Goal: Task Accomplishment & Management: Manage account settings

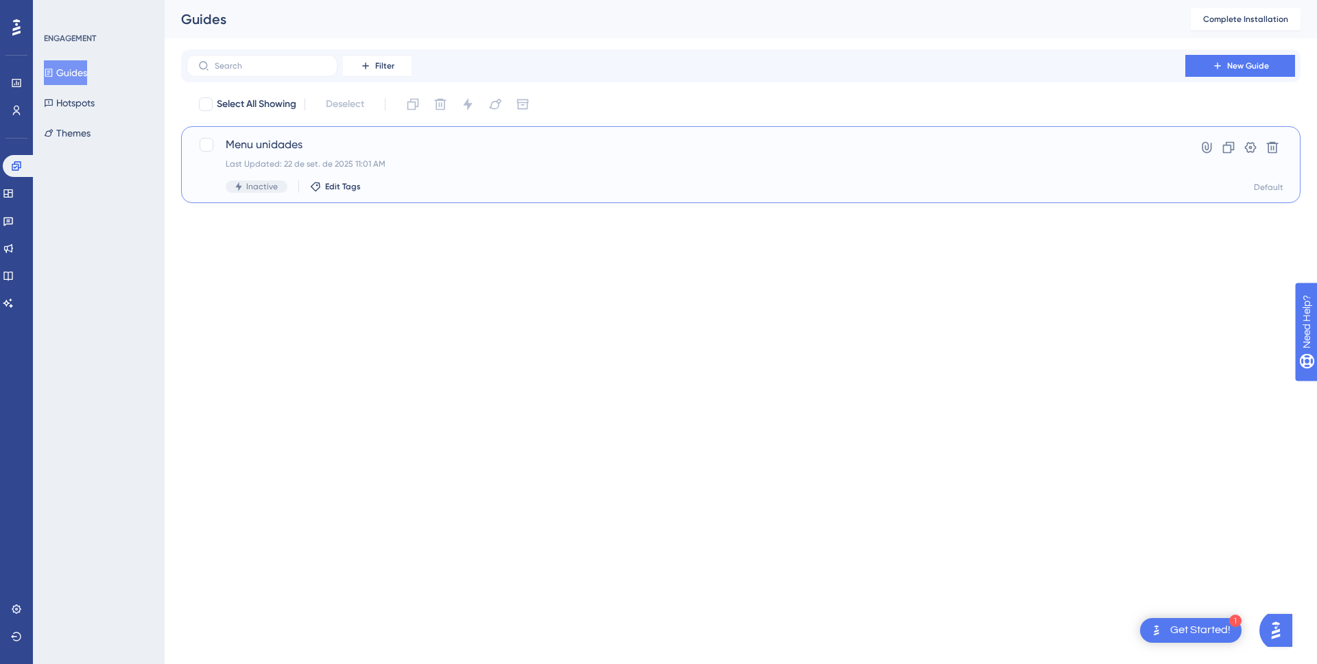
click at [385, 180] on div "Inactive Edit Tags" at bounding box center [686, 186] width 920 height 12
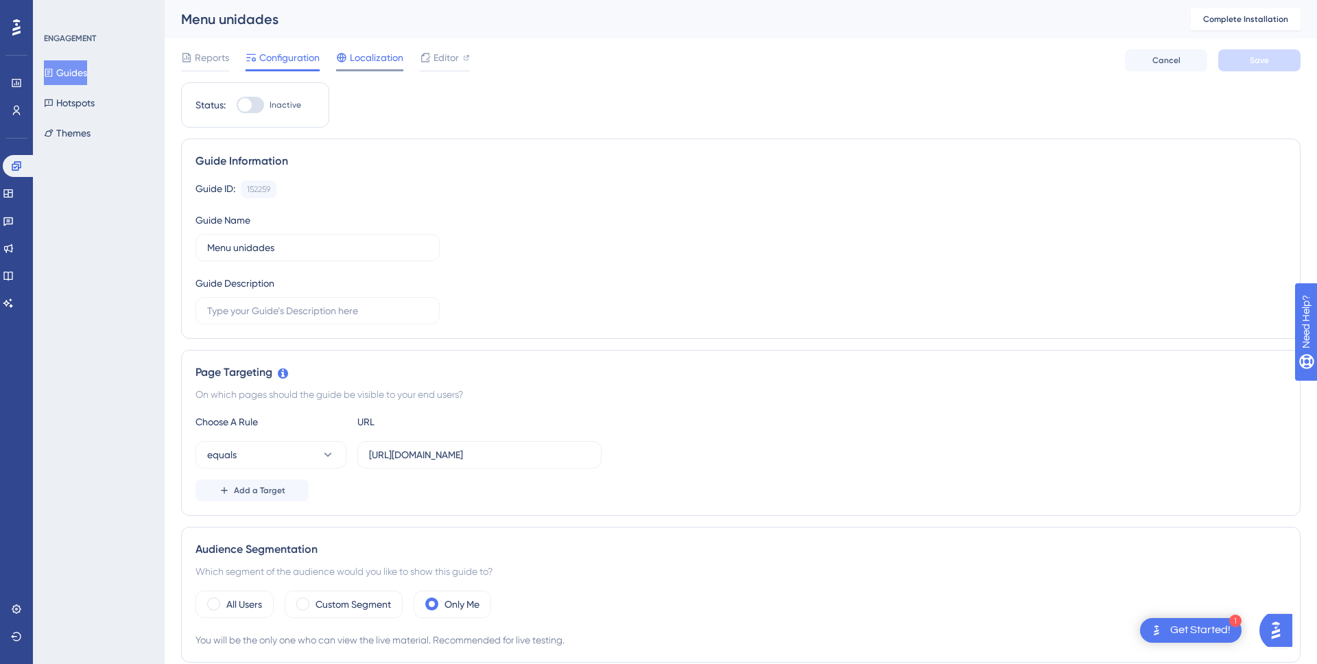
click at [359, 52] on span "Localization" at bounding box center [376, 57] width 53 height 16
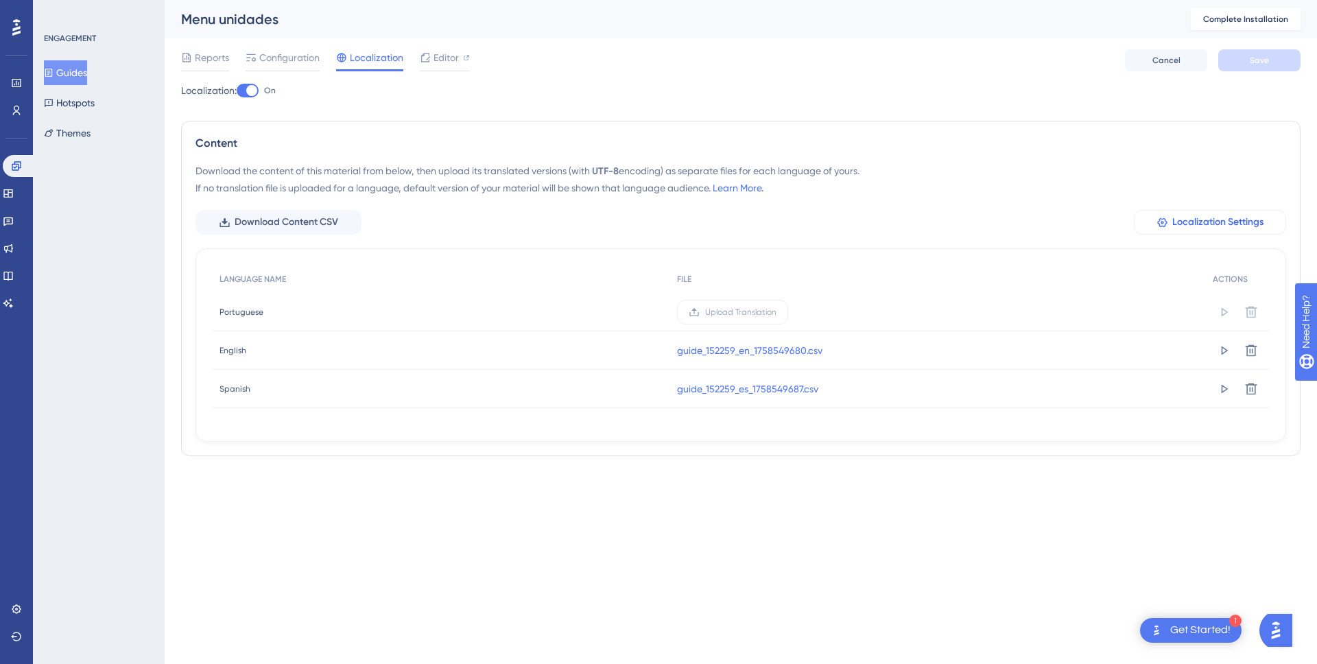
click at [1221, 225] on span "Localization Settings" at bounding box center [1217, 222] width 91 height 16
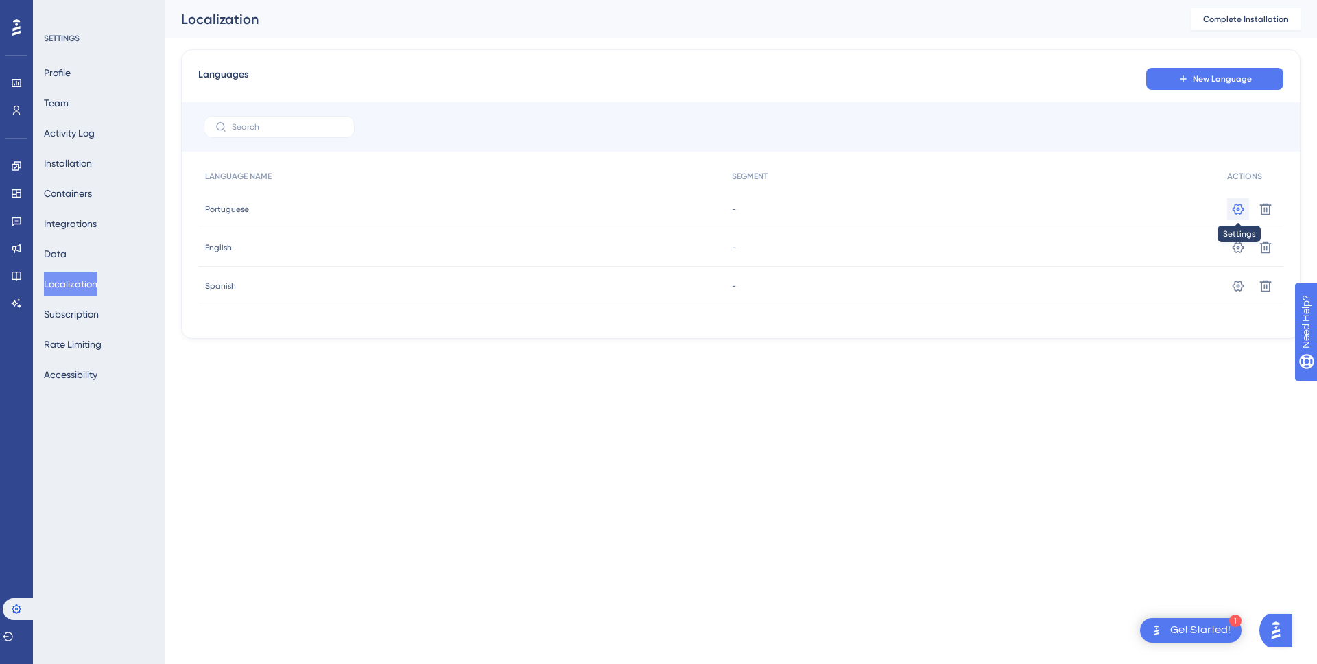
click at [1232, 200] on button at bounding box center [1238, 209] width 22 height 22
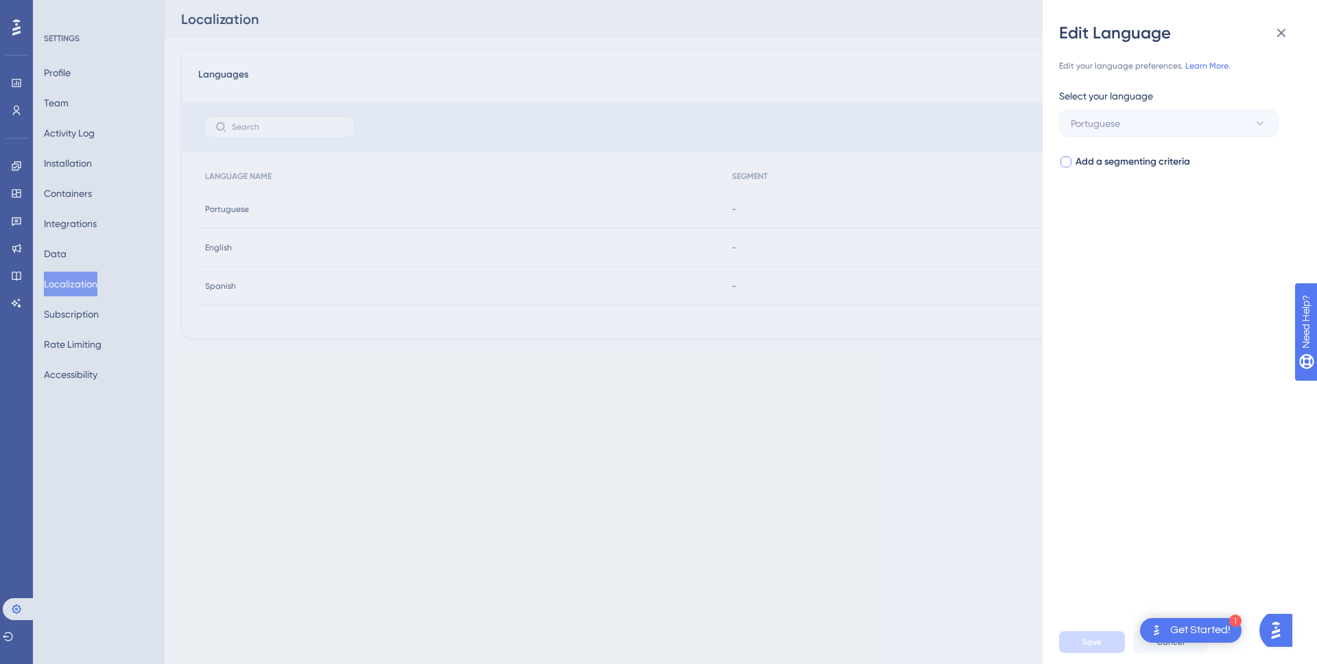
click at [1153, 164] on span "Add a segmenting criteria" at bounding box center [1132, 162] width 115 height 16
checkbox input "true"
click at [1156, 218] on span "Select your segment" at bounding box center [1114, 216] width 89 height 16
